Goal: Navigation & Orientation: Find specific page/section

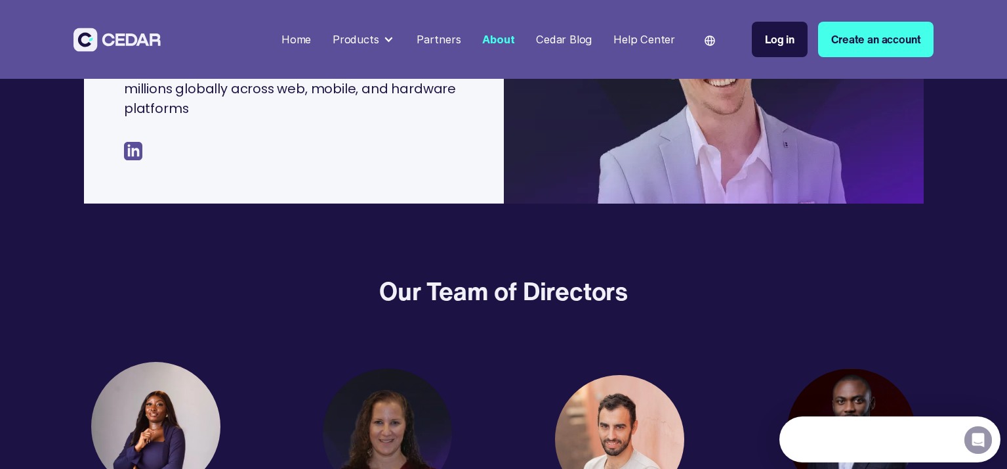
click at [309, 42] on div "Home" at bounding box center [297, 40] width 30 height 16
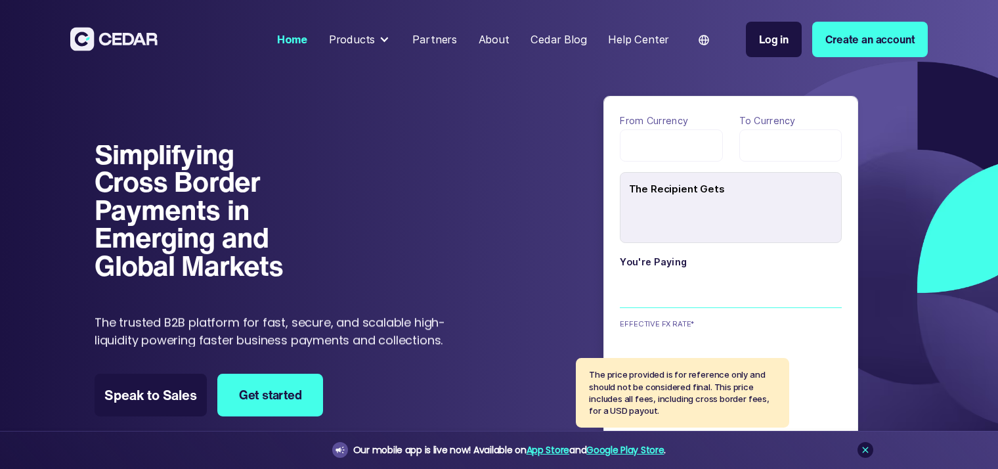
type input "******"
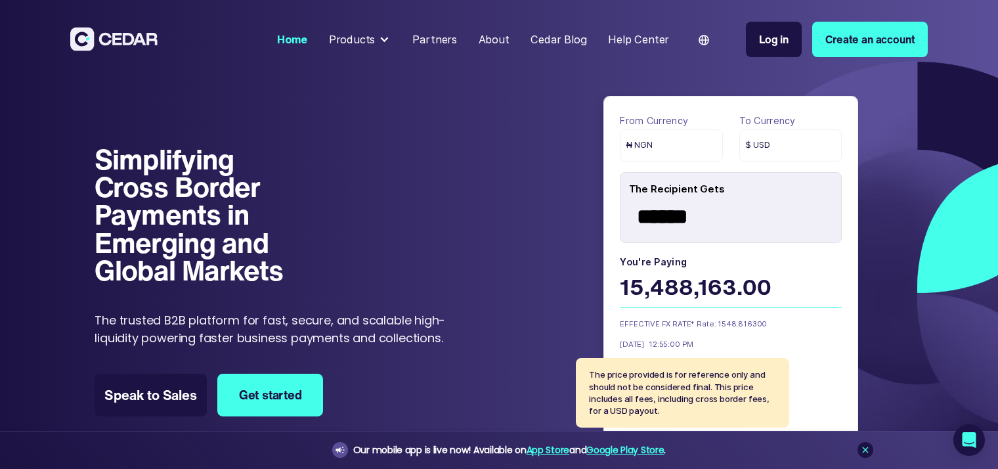
click at [372, 42] on div "Products" at bounding box center [352, 40] width 47 height 16
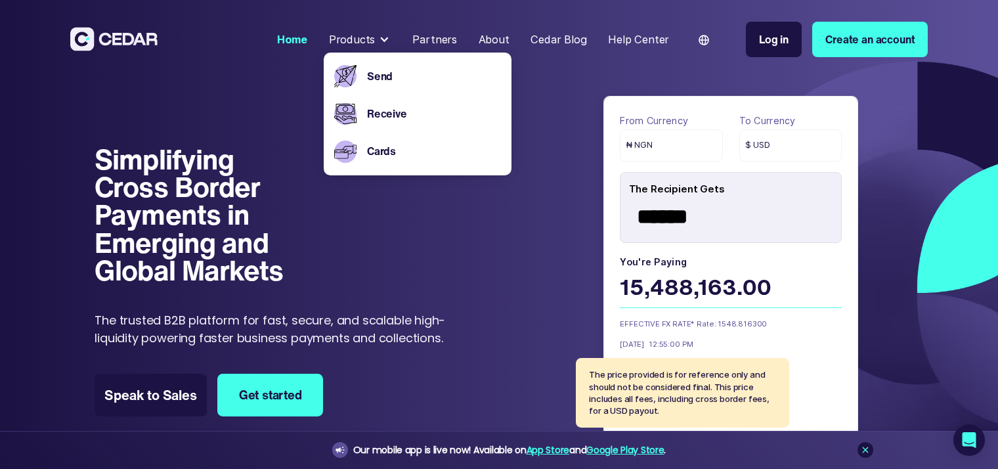
click at [565, 69] on nav "Home Products Send Receive Cards Partners About Cedar Blog Help Center Language…" at bounding box center [600, 39] width 656 height 68
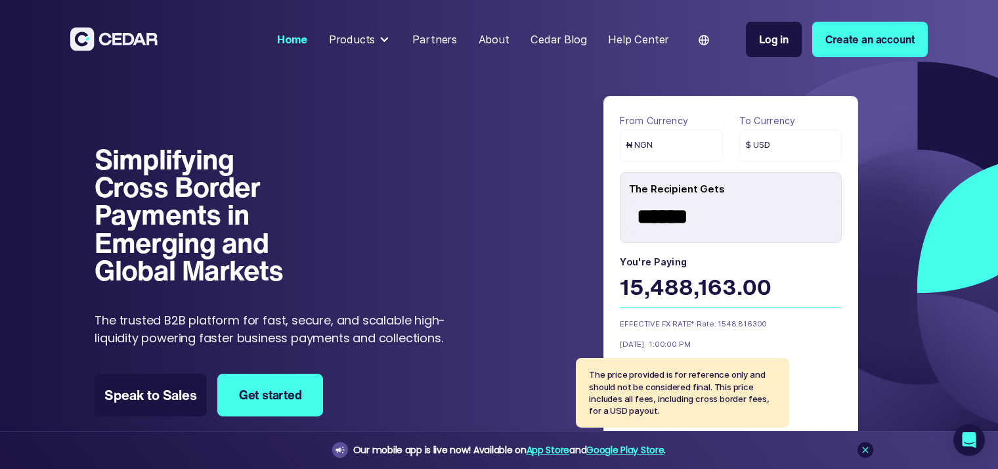
click at [500, 39] on div "About" at bounding box center [493, 40] width 31 height 16
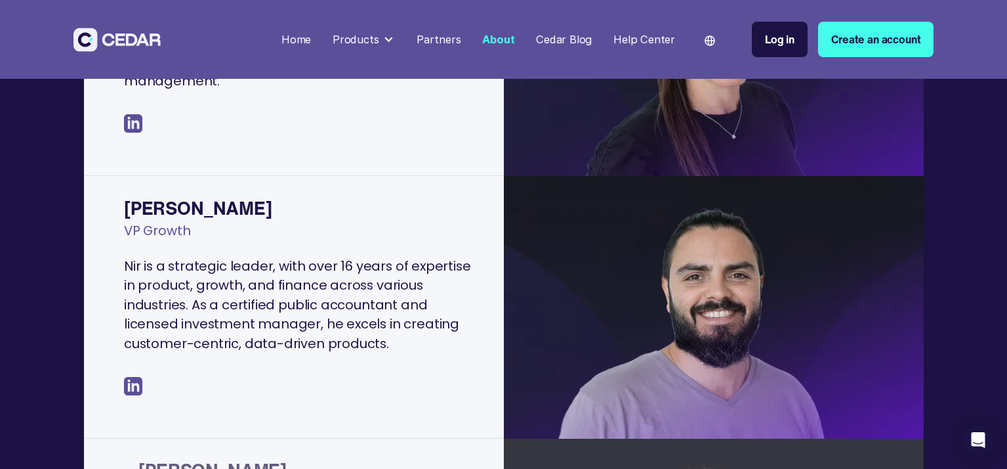
scroll to position [740, 0]
